Goal: Information Seeking & Learning: Learn about a topic

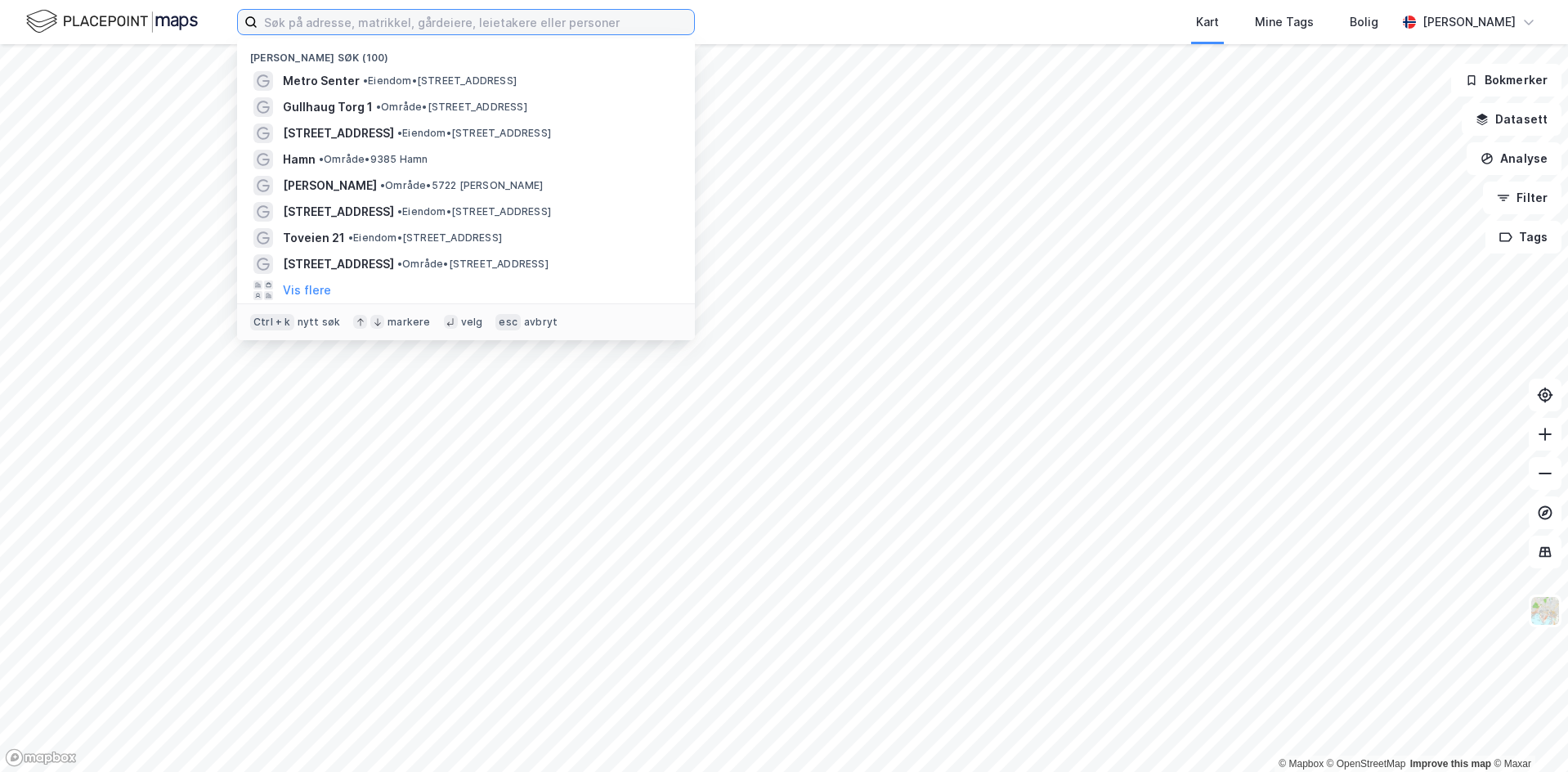
click at [369, 27] on input at bounding box center [476, 22] width 436 height 25
paste input "Sinsenterrassen 14"
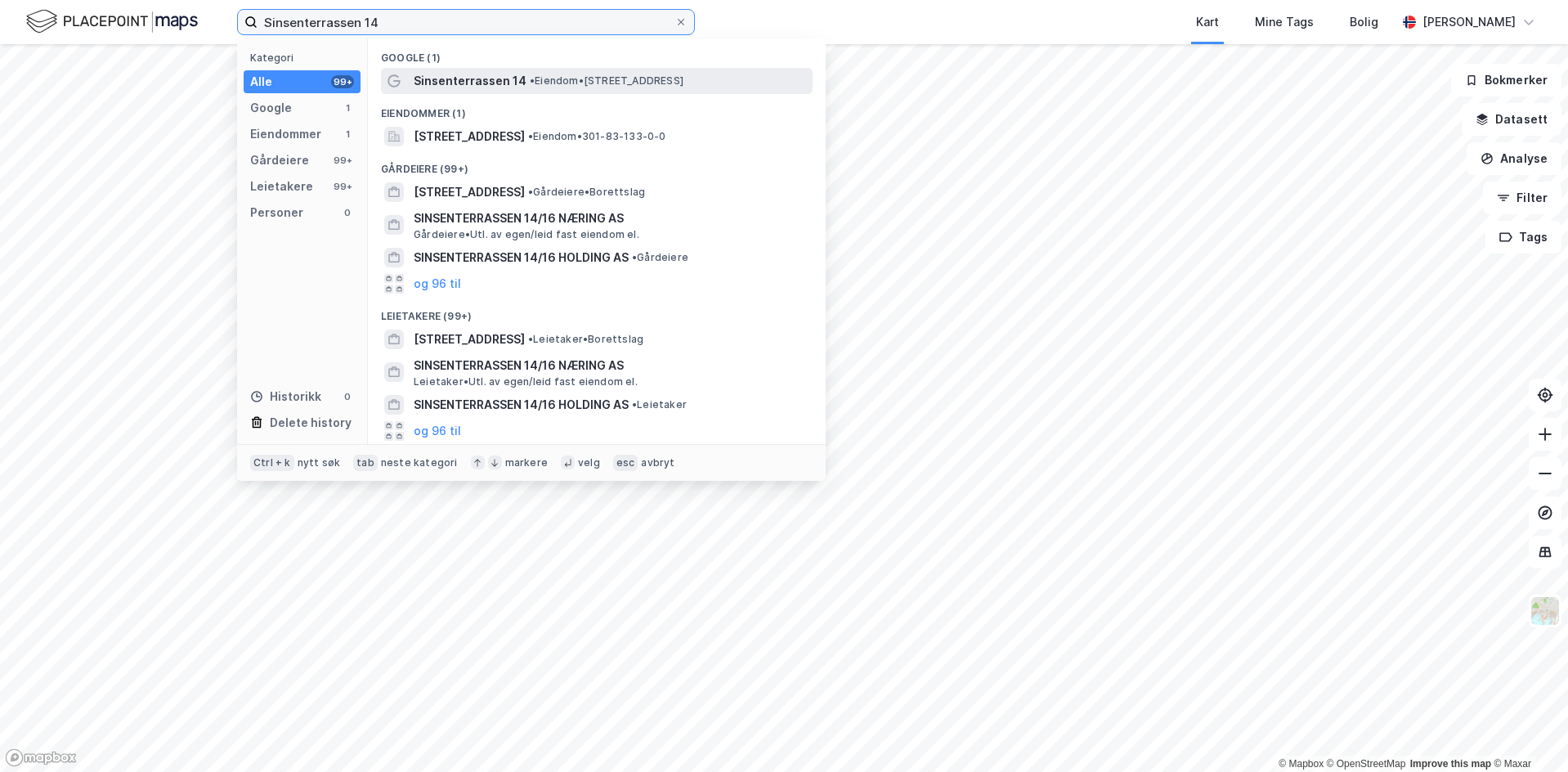
type input "Sinsenterrassen 14"
click at [600, 74] on span "• Eiendom • [STREET_ADDRESS]" at bounding box center [606, 81] width 153 height 13
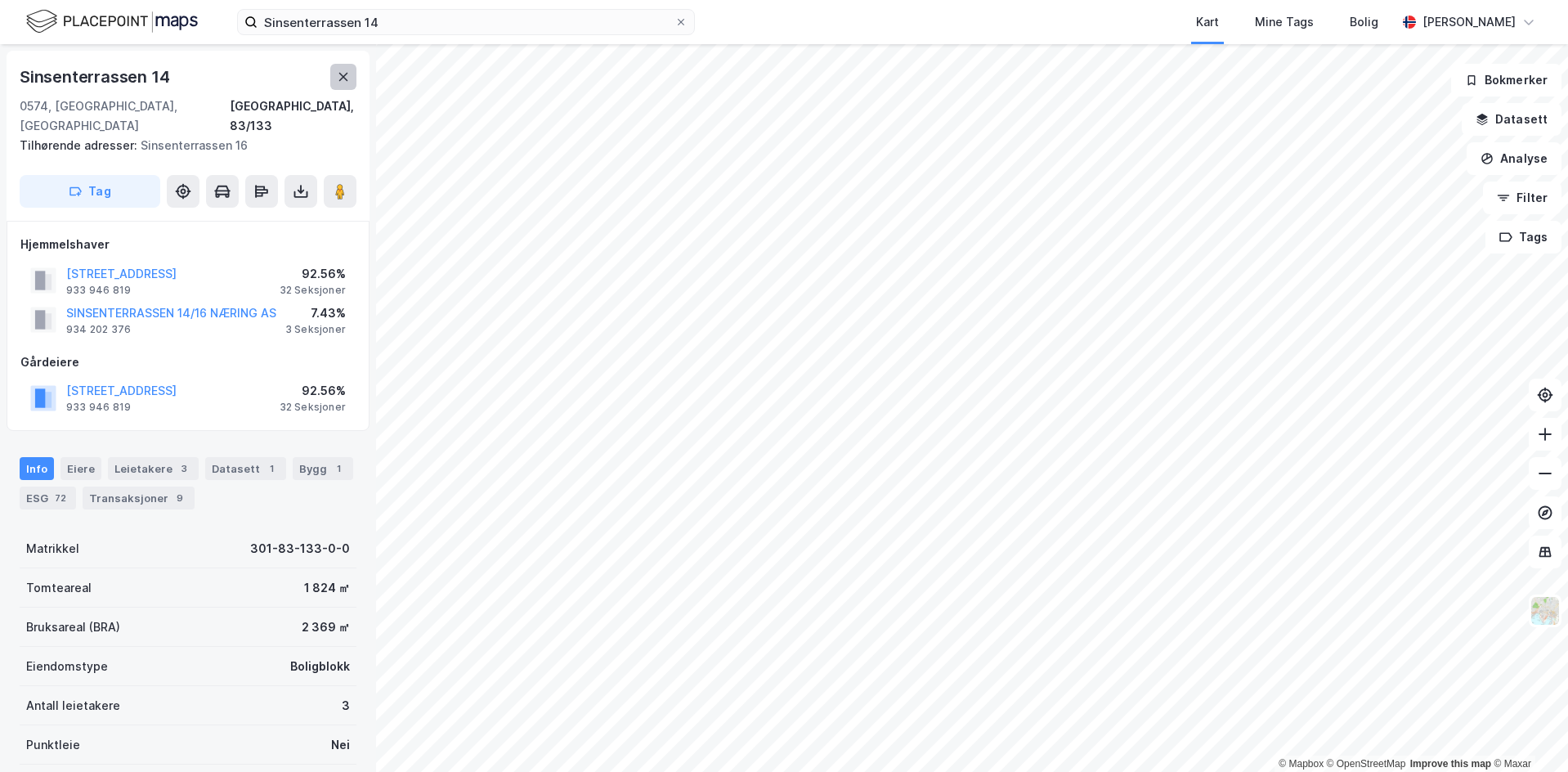
click at [349, 85] on button at bounding box center [343, 77] width 26 height 26
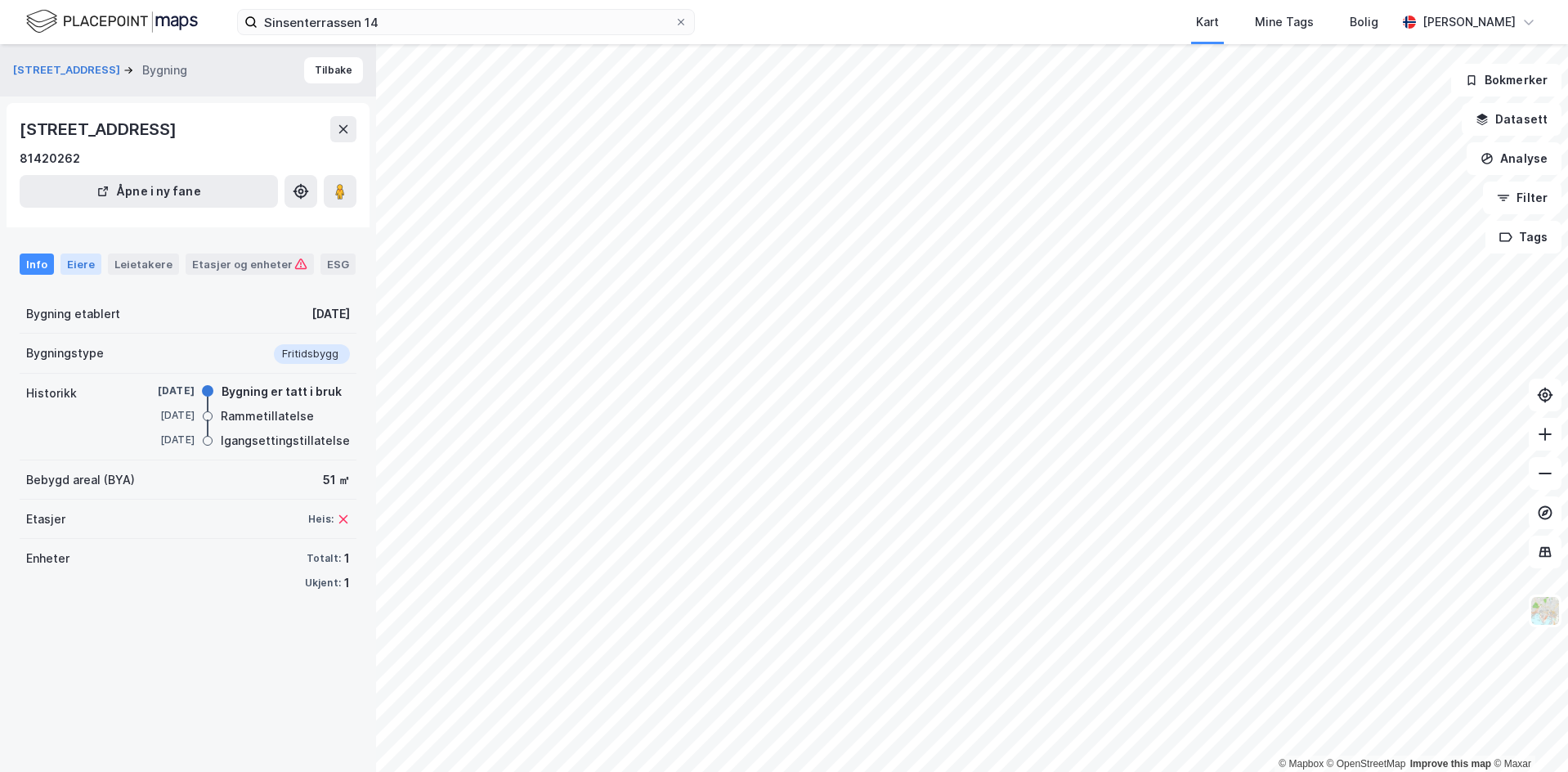
click at [80, 259] on div "Eiere" at bounding box center [81, 264] width 41 height 21
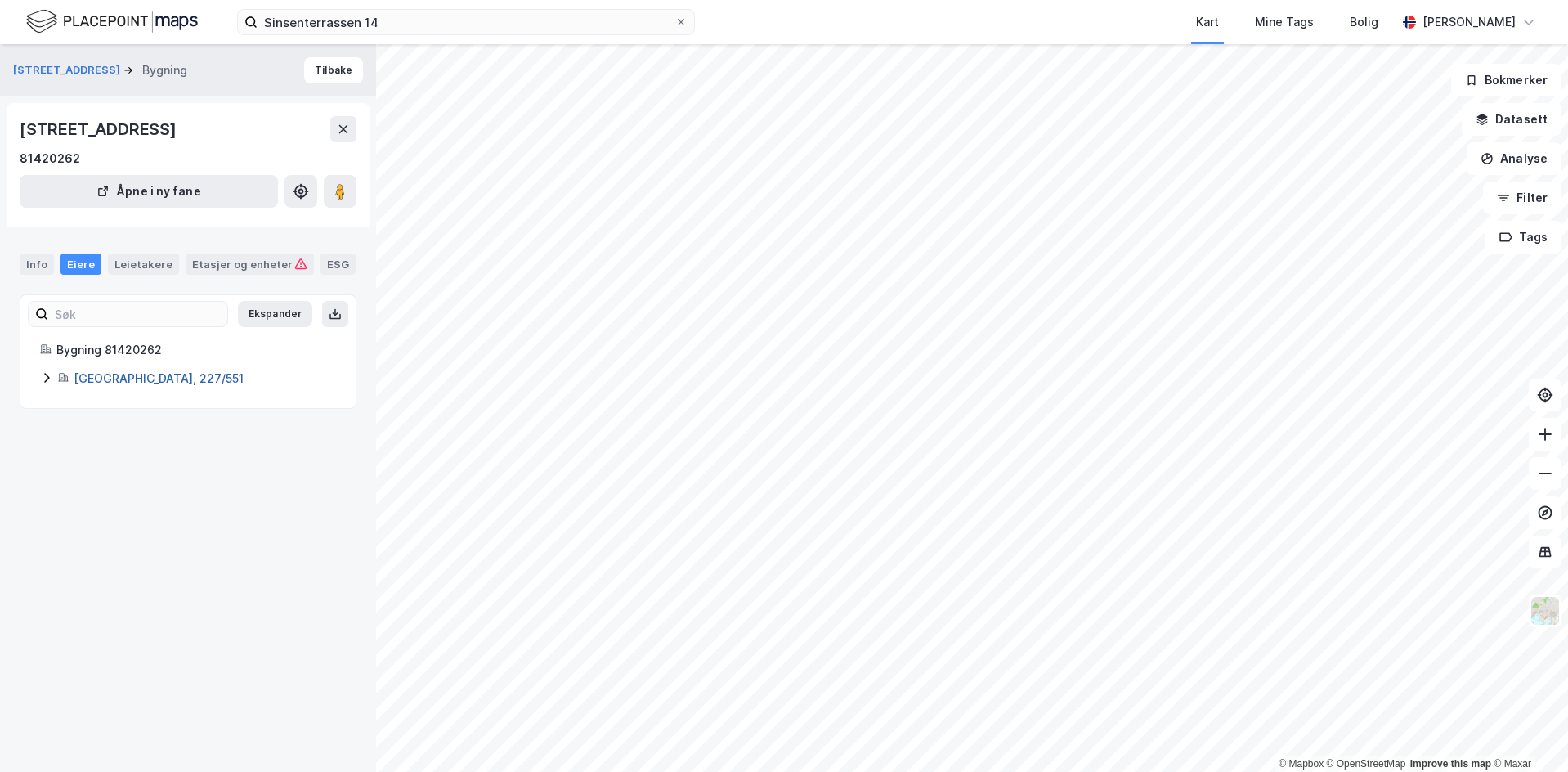
click at [80, 383] on link "[GEOGRAPHIC_DATA], 227/551" at bounding box center [159, 379] width 170 height 14
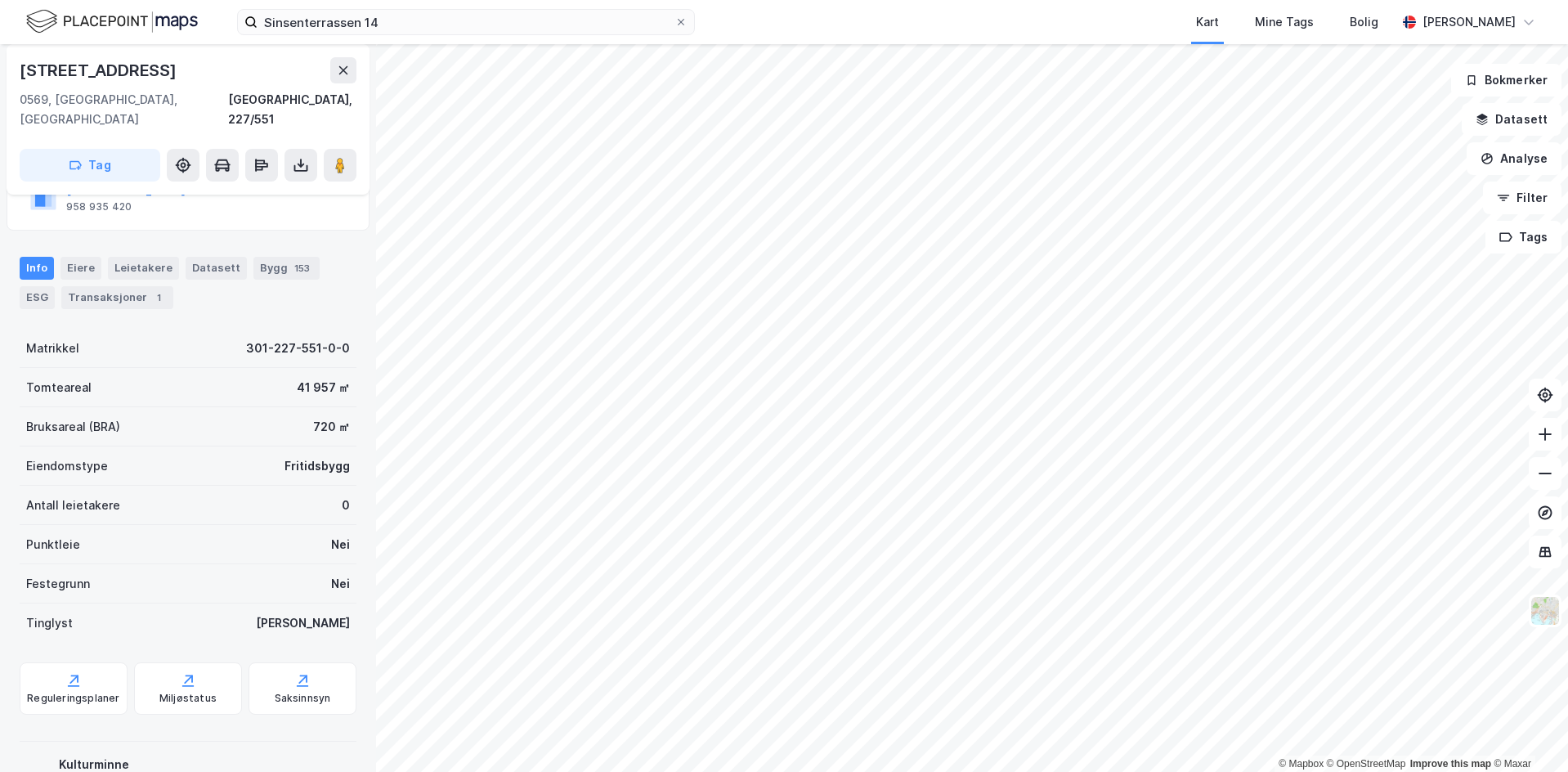
scroll to position [203, 0]
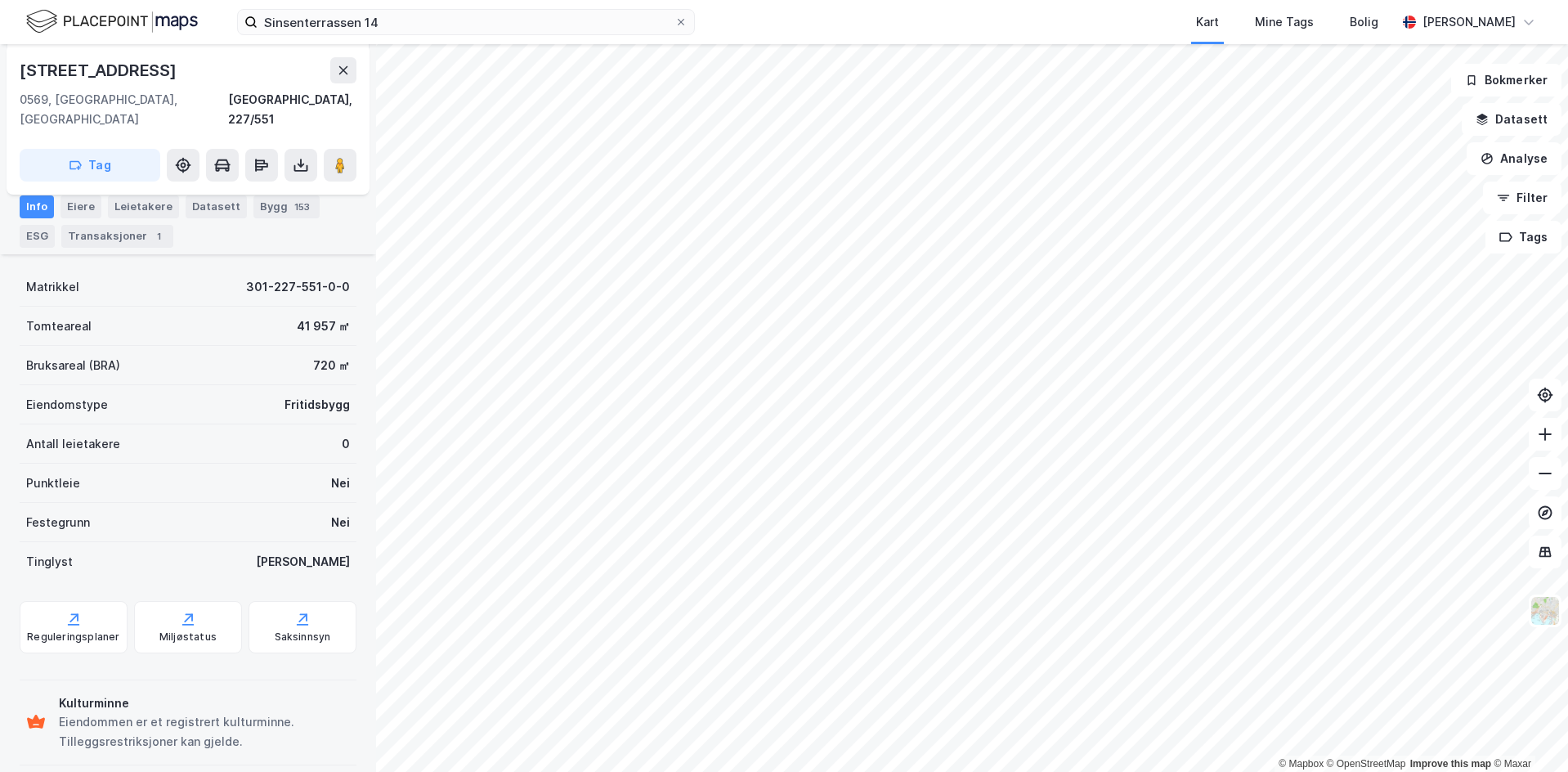
drag, startPoint x: 328, startPoint y: 82, endPoint x: 336, endPoint y: 78, distance: 8.9
click at [330, 82] on div "[STREET_ADDRESS]" at bounding box center [187, 70] width 336 height 26
click at [339, 74] on icon at bounding box center [343, 70] width 9 height 8
